Goal: Task Accomplishment & Management: Manage account settings

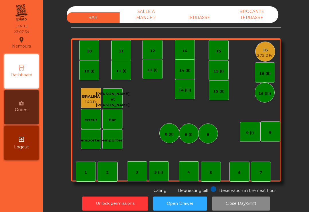
click at [118, 202] on button "Unlock permissions" at bounding box center [115, 203] width 66 height 14
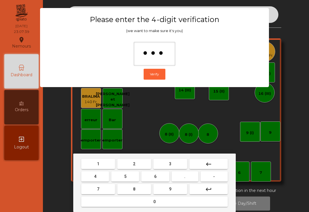
type input "****"
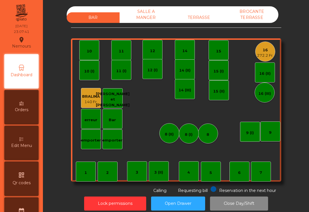
click at [263, 53] on div "272.2 Fr." at bounding box center [265, 56] width 17 height 6
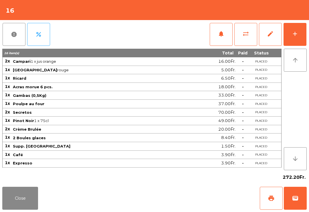
click at [274, 37] on button "edit" at bounding box center [270, 34] width 23 height 23
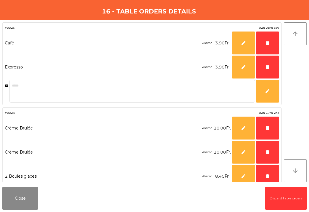
click at [265, 170] on button "delete" at bounding box center [267, 176] width 23 height 23
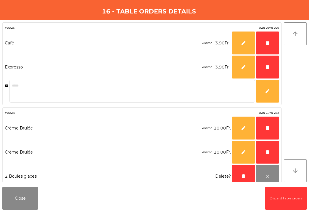
click at [266, 150] on span "delete" at bounding box center [267, 151] width 5 height 5
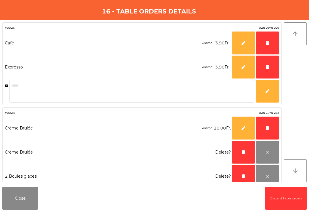
click at [267, 129] on span "delete" at bounding box center [267, 127] width 5 height 5
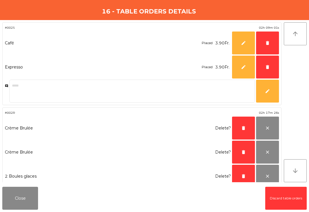
click at [267, 68] on span "delete" at bounding box center [267, 66] width 5 height 5
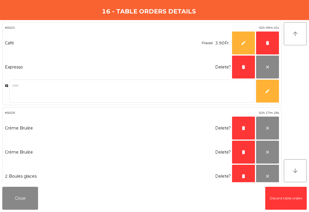
click at [270, 42] on span "delete" at bounding box center [267, 42] width 5 height 5
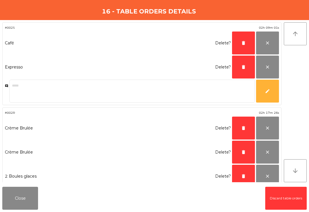
click at [241, 45] on button "delete" at bounding box center [243, 43] width 23 height 23
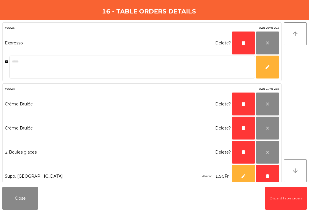
click at [241, 45] on button "delete" at bounding box center [243, 43] width 23 height 23
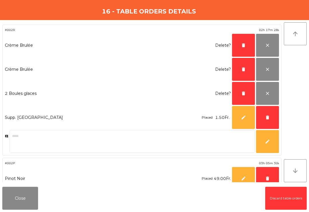
click at [241, 46] on span "delete" at bounding box center [243, 45] width 5 height 5
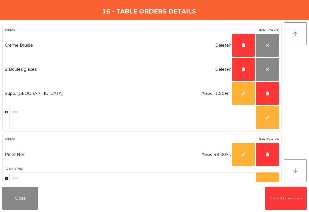
click at [241, 44] on span "delete" at bounding box center [243, 45] width 5 height 5
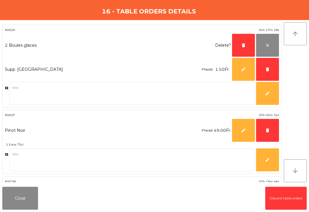
click at [241, 44] on span "delete" at bounding box center [243, 45] width 5 height 5
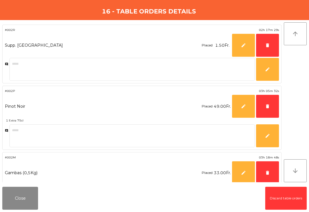
click at [268, 44] on span "delete" at bounding box center [267, 45] width 5 height 5
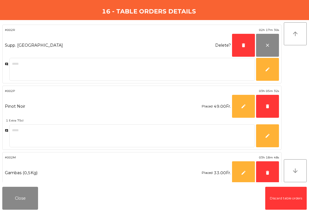
click at [236, 46] on button "delete" at bounding box center [243, 45] width 23 height 23
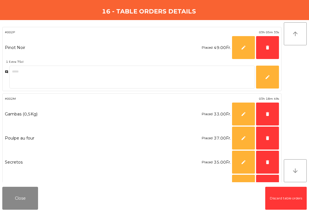
click at [268, 162] on span "delete" at bounding box center [267, 162] width 5 height 5
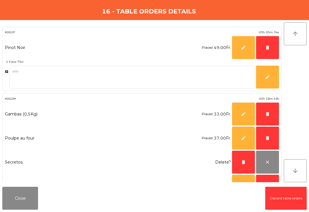
click at [272, 135] on button "delete" at bounding box center [267, 138] width 23 height 23
click at [268, 111] on button "delete" at bounding box center [267, 114] width 23 height 23
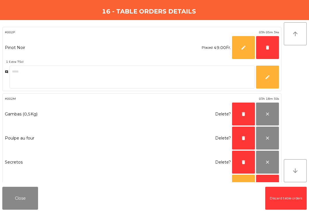
click at [265, 49] on span "delete" at bounding box center [267, 47] width 5 height 5
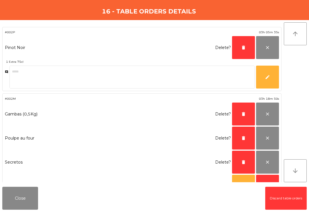
click at [241, 49] on button "delete" at bounding box center [243, 47] width 23 height 23
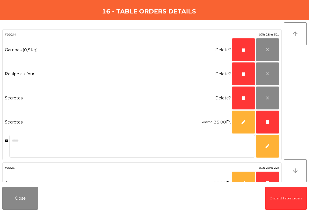
click at [241, 102] on button "delete" at bounding box center [243, 97] width 23 height 23
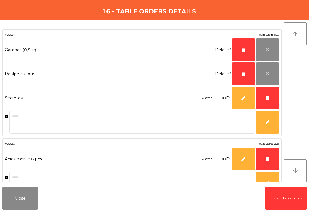
click at [239, 75] on button "delete" at bounding box center [243, 73] width 23 height 23
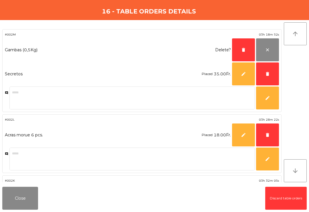
click at [240, 50] on button "delete" at bounding box center [243, 49] width 23 height 23
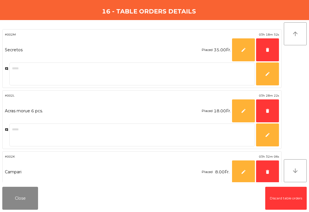
click at [263, 52] on button "delete" at bounding box center [267, 49] width 23 height 23
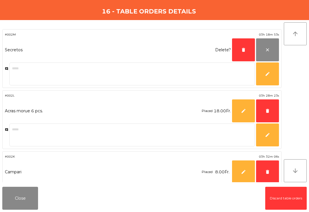
click at [264, 110] on button "delete" at bounding box center [267, 110] width 23 height 23
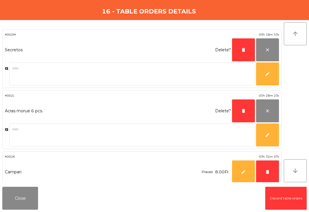
click at [262, 174] on button "delete" at bounding box center [267, 171] width 23 height 23
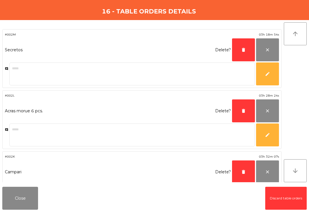
click at [240, 171] on button "delete" at bounding box center [243, 171] width 23 height 23
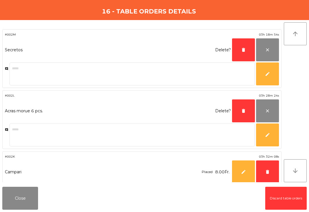
click at [243, 109] on span "delete" at bounding box center [243, 110] width 5 height 5
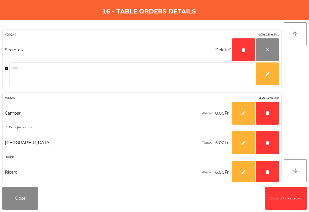
click at [242, 51] on span "delete" at bounding box center [243, 49] width 5 height 5
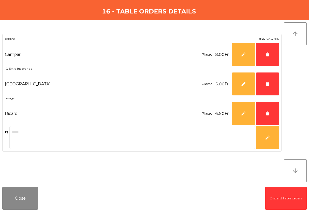
click at [269, 115] on span "delete" at bounding box center [267, 113] width 5 height 5
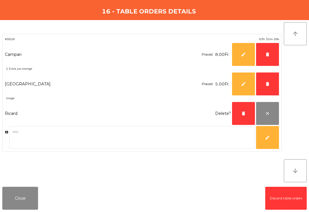
click at [266, 82] on span "delete" at bounding box center [267, 83] width 5 height 5
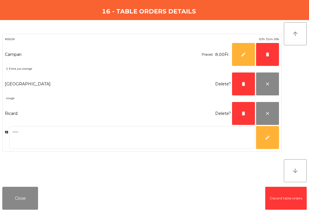
click at [267, 56] on span "delete" at bounding box center [267, 54] width 5 height 5
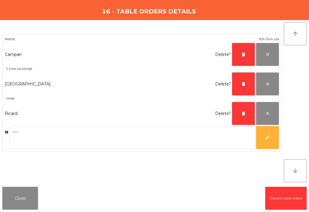
click at [242, 53] on span "delete" at bounding box center [243, 54] width 5 height 5
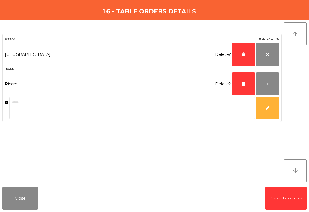
click at [242, 52] on span "delete" at bounding box center [243, 54] width 5 height 5
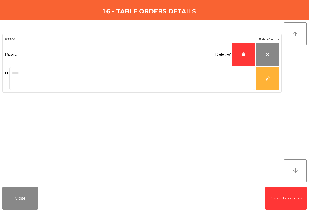
click at [243, 52] on span "delete" at bounding box center [243, 54] width 5 height 5
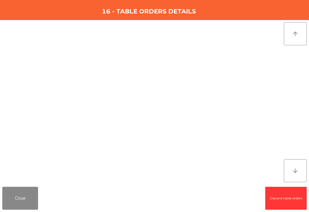
click at [24, 200] on button "Close" at bounding box center [20, 198] width 36 height 23
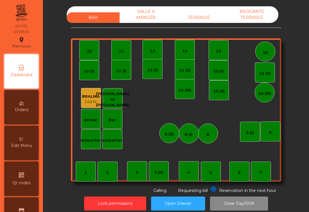
click at [249, 18] on div "BROCANTE TERRASSE" at bounding box center [252, 14] width 53 height 17
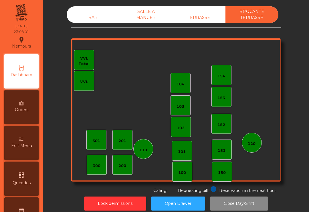
click at [194, 20] on div "TERRASSE" at bounding box center [199, 17] width 53 height 11
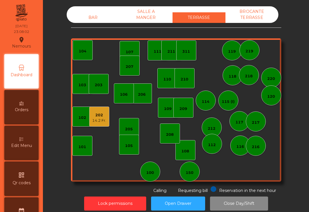
click at [100, 118] on div "14.2 Fr." at bounding box center [99, 121] width 14 height 6
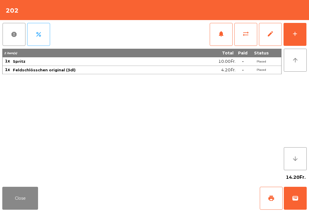
click at [268, 35] on span "edit" at bounding box center [270, 33] width 7 height 7
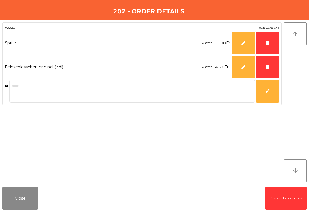
click at [266, 68] on span "delete" at bounding box center [267, 66] width 5 height 5
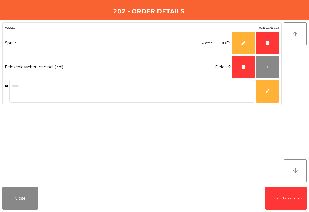
click at [264, 43] on button "delete" at bounding box center [267, 43] width 23 height 23
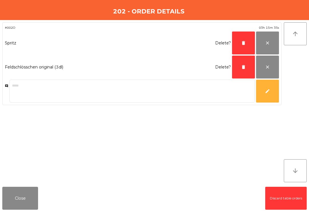
click at [240, 66] on button "delete" at bounding box center [243, 67] width 23 height 23
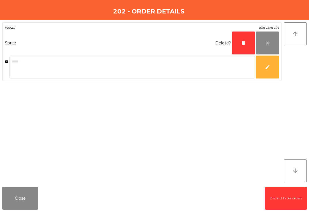
click at [239, 49] on button "delete" at bounding box center [243, 43] width 23 height 23
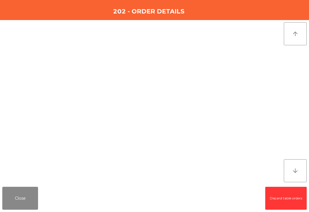
click at [17, 198] on button "Close" at bounding box center [20, 198] width 36 height 23
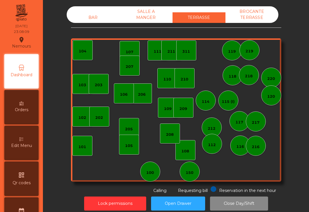
click at [142, 19] on div "SALLE A MANGER" at bounding box center [146, 14] width 53 height 17
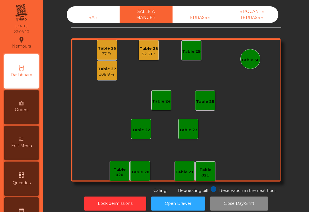
click at [143, 50] on div "Table 28" at bounding box center [149, 49] width 18 height 6
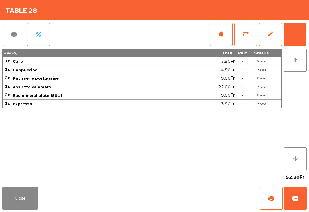
click at [263, 37] on button "edit" at bounding box center [270, 34] width 23 height 23
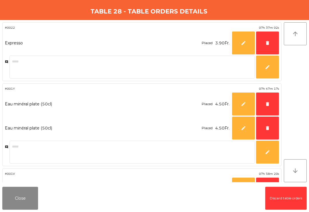
click at [267, 42] on span "delete" at bounding box center [267, 42] width 5 height 5
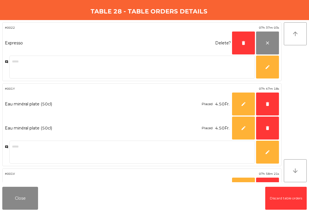
click at [237, 45] on button "delete" at bounding box center [243, 43] width 23 height 23
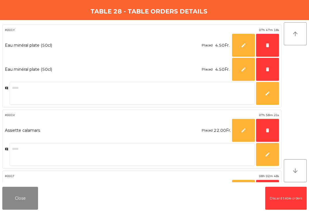
click at [267, 74] on button "delete" at bounding box center [267, 69] width 23 height 23
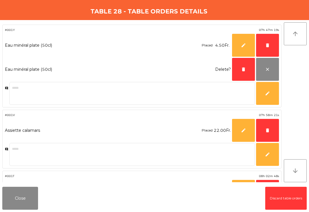
click at [263, 44] on button "delete" at bounding box center [267, 45] width 23 height 23
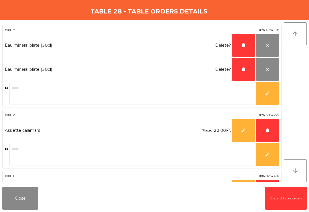
click at [242, 43] on span "delete" at bounding box center [243, 45] width 5 height 5
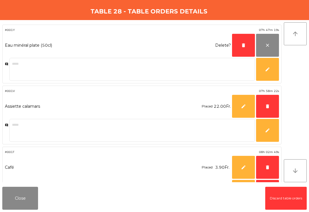
click at [241, 43] on span "delete" at bounding box center [243, 45] width 5 height 5
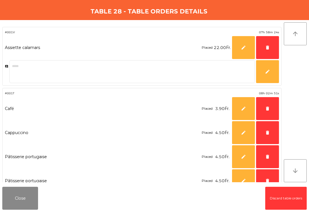
click at [264, 47] on button "delete" at bounding box center [267, 47] width 23 height 23
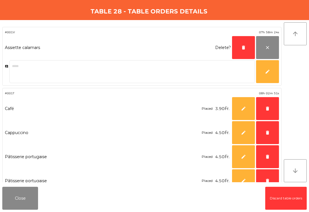
click at [235, 48] on button "delete" at bounding box center [243, 47] width 23 height 23
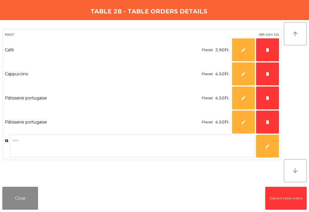
click at [266, 121] on span "delete" at bounding box center [267, 121] width 5 height 5
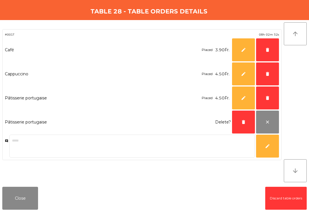
click at [266, 97] on span "delete" at bounding box center [267, 97] width 5 height 5
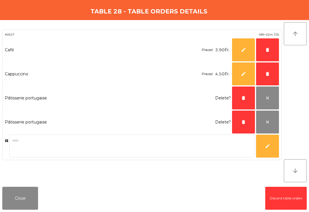
click at [265, 72] on span "delete" at bounding box center [267, 73] width 5 height 5
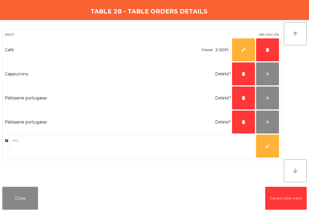
click at [263, 50] on button "delete" at bounding box center [267, 49] width 23 height 23
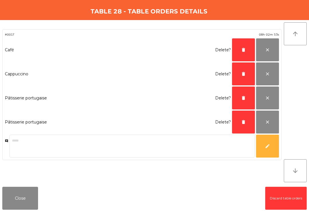
click at [241, 50] on button "delete" at bounding box center [243, 49] width 23 height 23
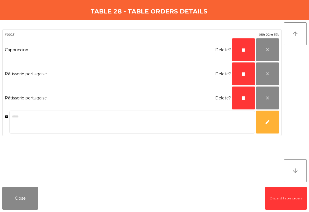
click at [241, 50] on button "delete" at bounding box center [243, 49] width 23 height 23
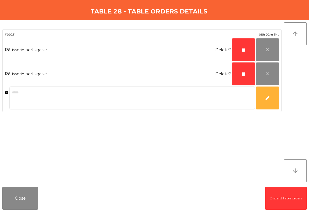
click at [243, 46] on button "delete" at bounding box center [243, 49] width 23 height 23
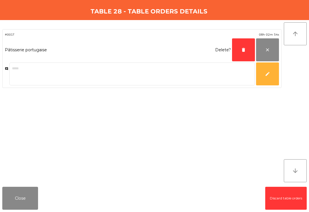
click at [243, 46] on button "delete" at bounding box center [243, 49] width 23 height 23
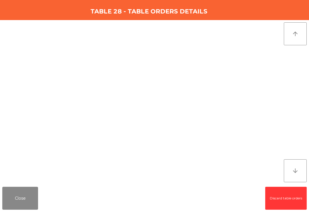
click at [17, 199] on button "Close" at bounding box center [20, 198] width 36 height 23
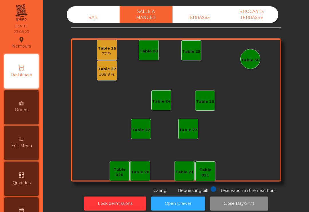
click at [105, 69] on div "Table 27" at bounding box center [107, 69] width 18 height 6
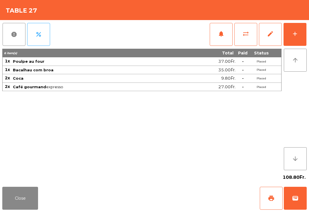
click at [268, 36] on span "edit" at bounding box center [270, 33] width 7 height 7
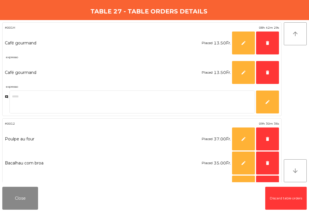
click at [266, 42] on span "delete" at bounding box center [267, 42] width 5 height 5
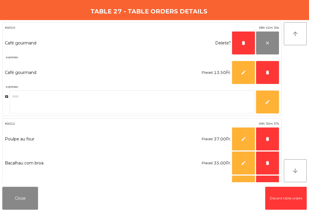
click at [269, 67] on button "delete" at bounding box center [267, 72] width 23 height 23
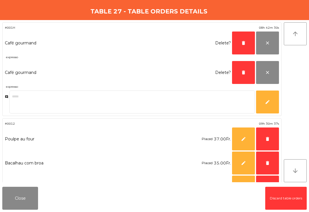
click at [267, 140] on span "delete" at bounding box center [267, 138] width 5 height 5
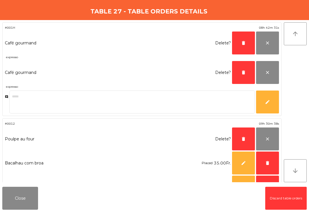
click at [266, 164] on span "delete" at bounding box center [267, 162] width 5 height 5
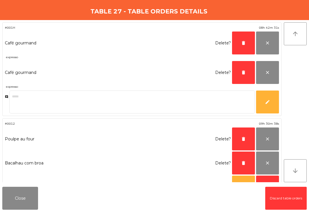
click at [241, 162] on span "delete" at bounding box center [243, 162] width 5 height 5
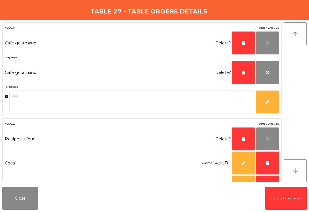
click at [244, 137] on span "delete" at bounding box center [243, 138] width 5 height 5
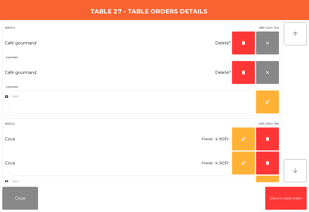
click at [243, 71] on span "delete" at bounding box center [243, 72] width 5 height 5
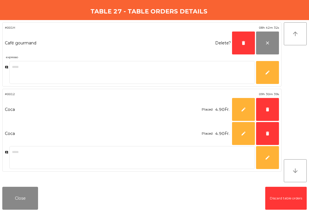
click at [242, 40] on button "delete" at bounding box center [243, 43] width 23 height 23
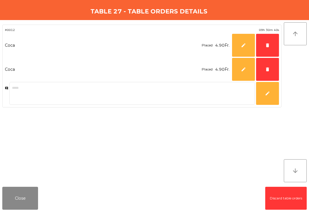
click at [268, 68] on span "delete" at bounding box center [267, 69] width 5 height 5
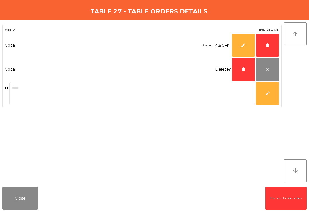
click at [268, 49] on button "delete" at bounding box center [267, 45] width 23 height 23
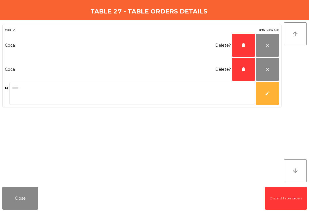
click at [240, 42] on button "delete" at bounding box center [243, 45] width 23 height 23
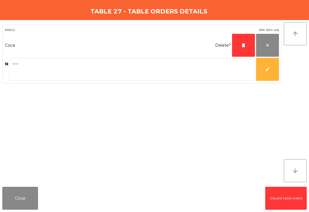
click at [240, 42] on button "delete" at bounding box center [243, 45] width 23 height 23
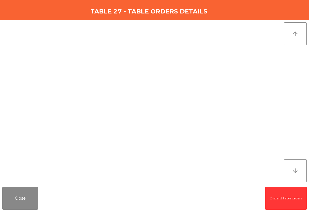
click at [20, 205] on button "Close" at bounding box center [20, 198] width 36 height 23
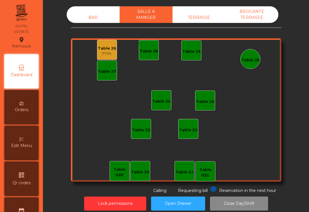
click at [106, 50] on div "Table 26" at bounding box center [107, 49] width 18 height 6
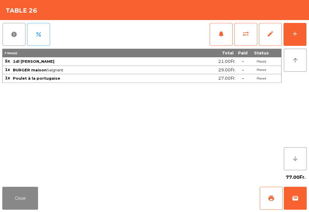
click at [273, 32] on span "edit" at bounding box center [270, 33] width 7 height 7
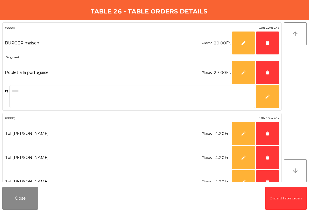
click at [264, 45] on button "delete" at bounding box center [267, 43] width 23 height 23
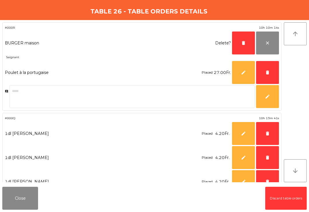
click at [265, 69] on button "delete" at bounding box center [267, 72] width 23 height 23
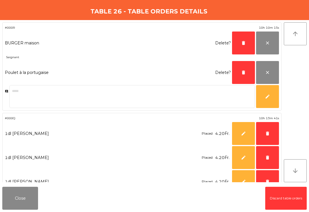
click at [266, 138] on button "delete" at bounding box center [267, 133] width 23 height 23
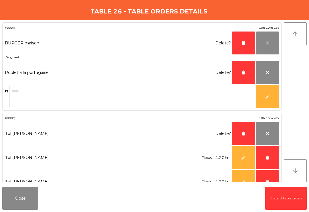
click at [266, 156] on span "delete" at bounding box center [267, 157] width 5 height 5
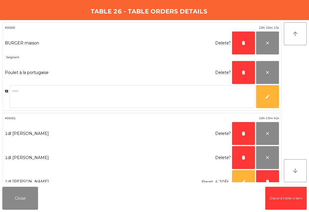
click at [267, 178] on button "delete" at bounding box center [267, 181] width 23 height 23
click at [241, 176] on button "delete" at bounding box center [243, 181] width 23 height 23
click at [241, 156] on span "delete" at bounding box center [243, 157] width 5 height 5
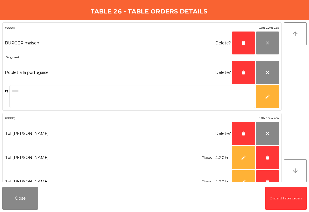
click at [243, 140] on button "delete" at bounding box center [243, 133] width 23 height 23
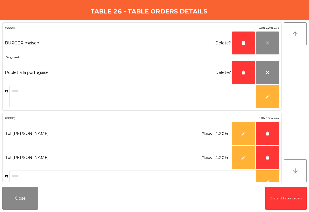
click at [242, 72] on span "delete" at bounding box center [243, 72] width 5 height 5
click at [242, 42] on span "delete" at bounding box center [243, 42] width 5 height 5
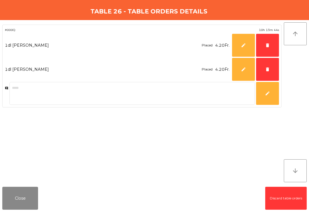
click at [267, 72] on button "delete" at bounding box center [267, 69] width 23 height 23
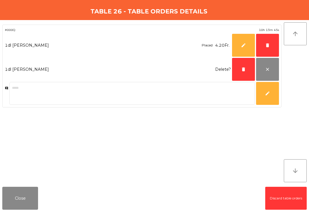
click at [265, 48] on button "delete" at bounding box center [267, 45] width 23 height 23
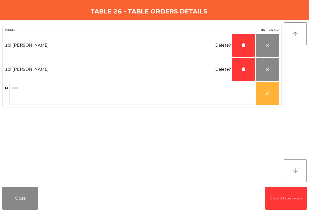
click at [241, 46] on span "delete" at bounding box center [243, 45] width 5 height 5
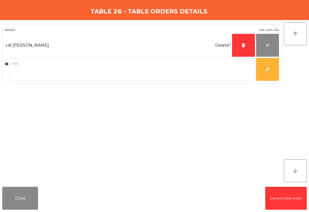
click at [241, 45] on button "delete" at bounding box center [243, 45] width 23 height 23
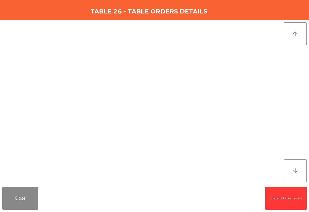
click at [30, 193] on button "Close" at bounding box center [20, 198] width 36 height 23
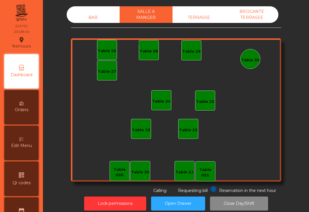
click at [241, 202] on button "Close Day/Shift" at bounding box center [239, 203] width 58 height 14
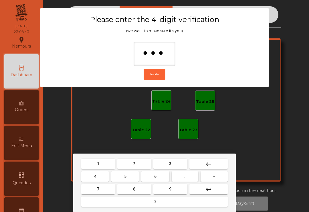
type input "****"
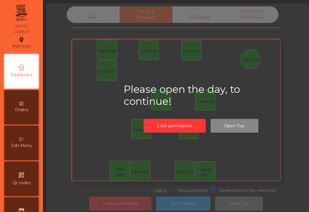
click at [122, 204] on button "Lock permissions" at bounding box center [120, 203] width 62 height 14
